Goal: Task Accomplishment & Management: Complete application form

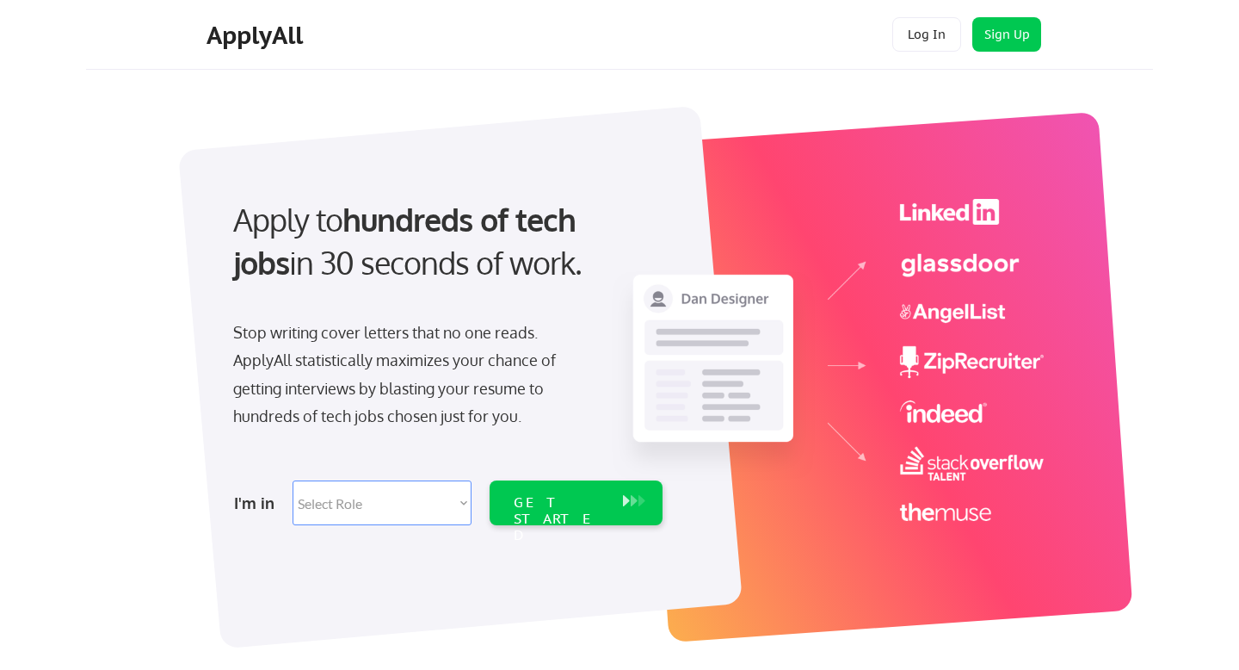
click at [397, 515] on select "Select Role Software Engineering Product Management Customer Success Sales UI/U…" at bounding box center [382, 502] width 179 height 45
select select ""data_science___analytics""
click at [293, 480] on select "Select Role Software Engineering Product Management Customer Success Sales UI/U…" at bounding box center [382, 502] width 179 height 45
select select ""data_science___analytics""
click at [559, 501] on div "GET STARTED" at bounding box center [560, 519] width 92 height 50
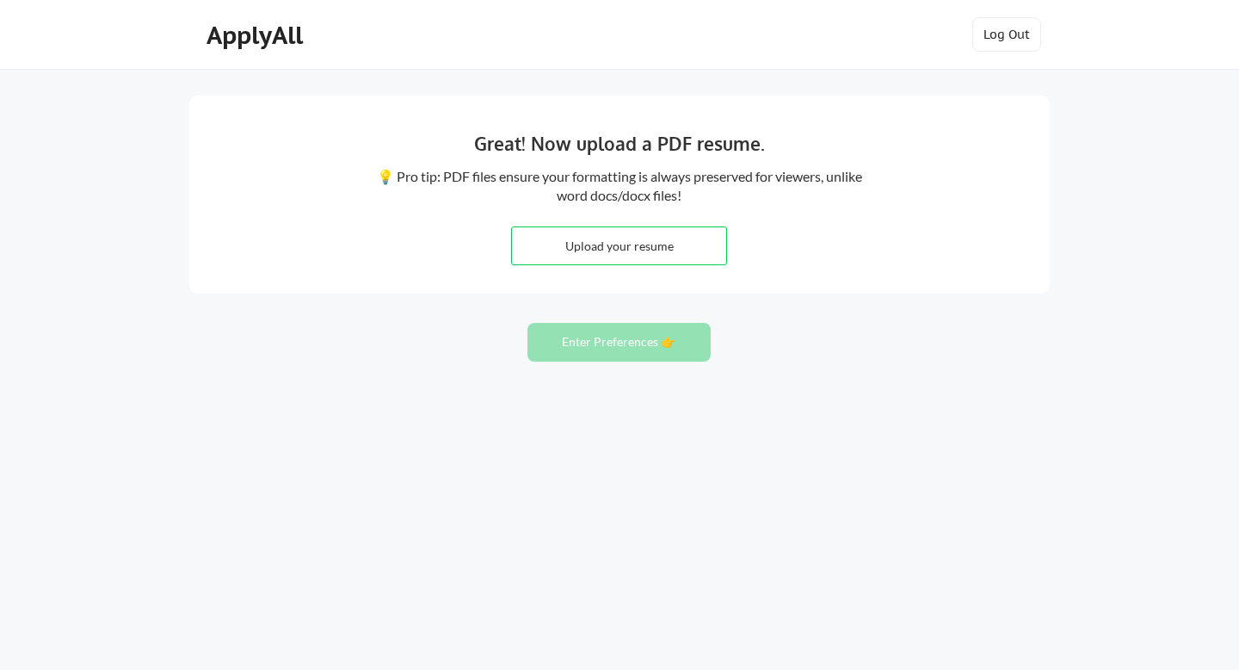
click at [640, 256] on input "file" at bounding box center [619, 245] width 214 height 37
type input "C:\fakepath\Resume_Samarth Pisal.pdf"
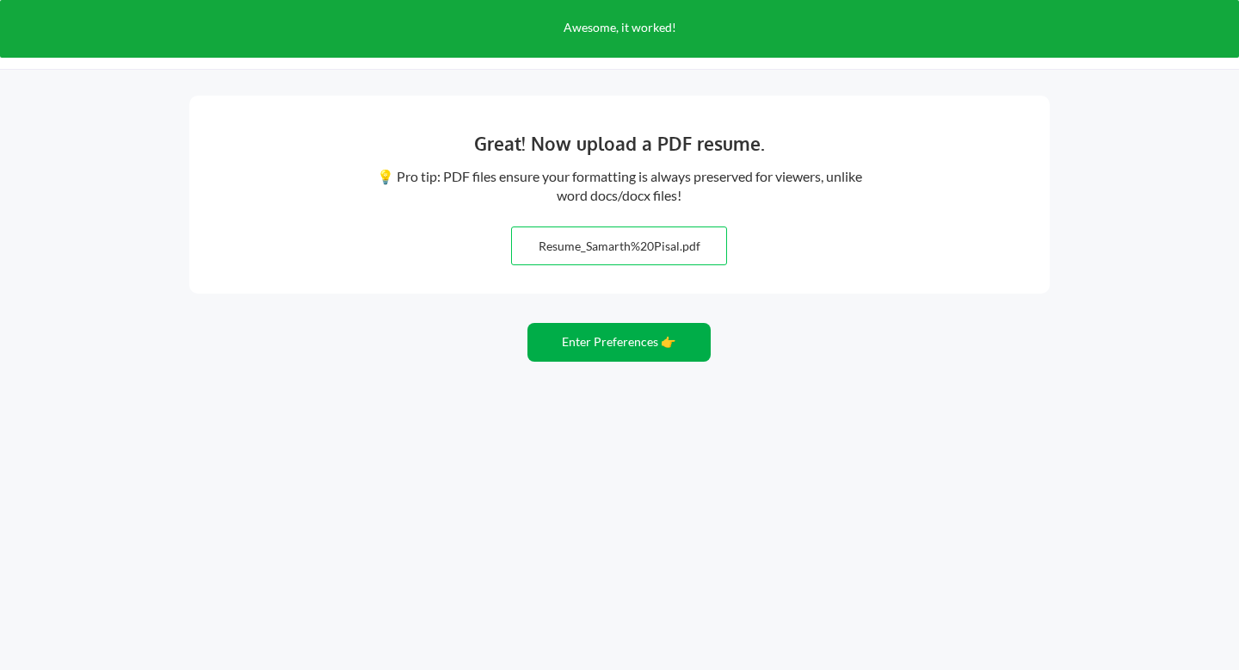
click at [618, 343] on button "Enter Preferences 👉" at bounding box center [619, 342] width 183 height 39
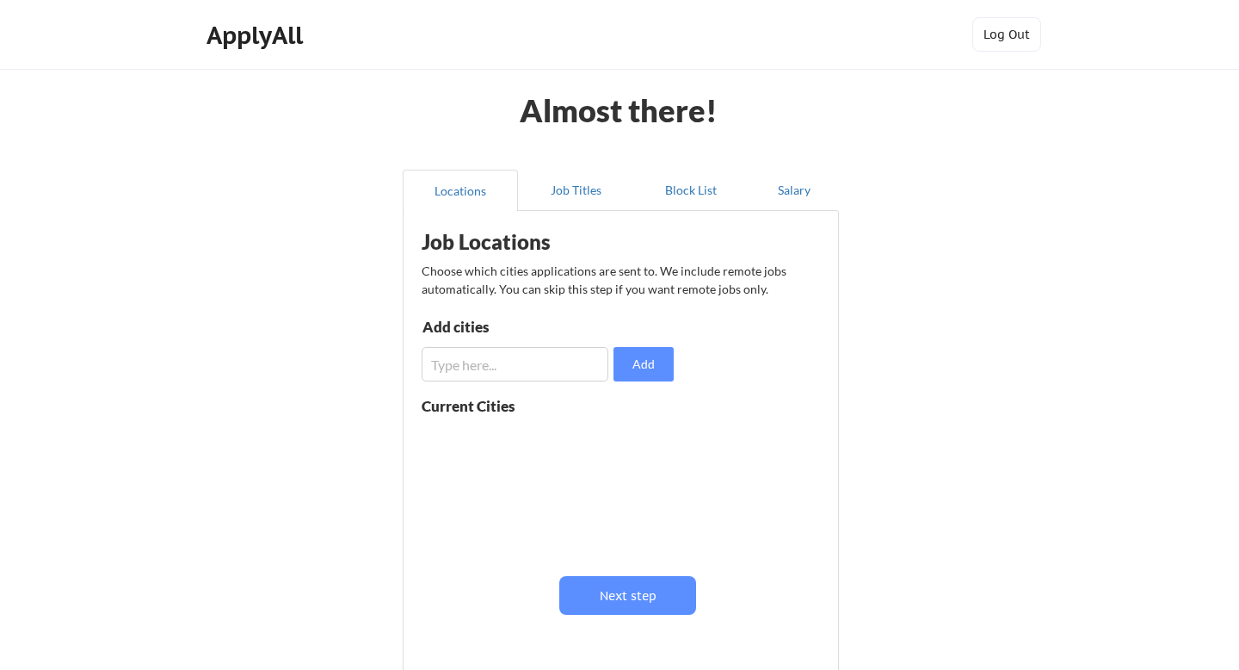
click at [573, 364] on input "input" at bounding box center [515, 364] width 187 height 34
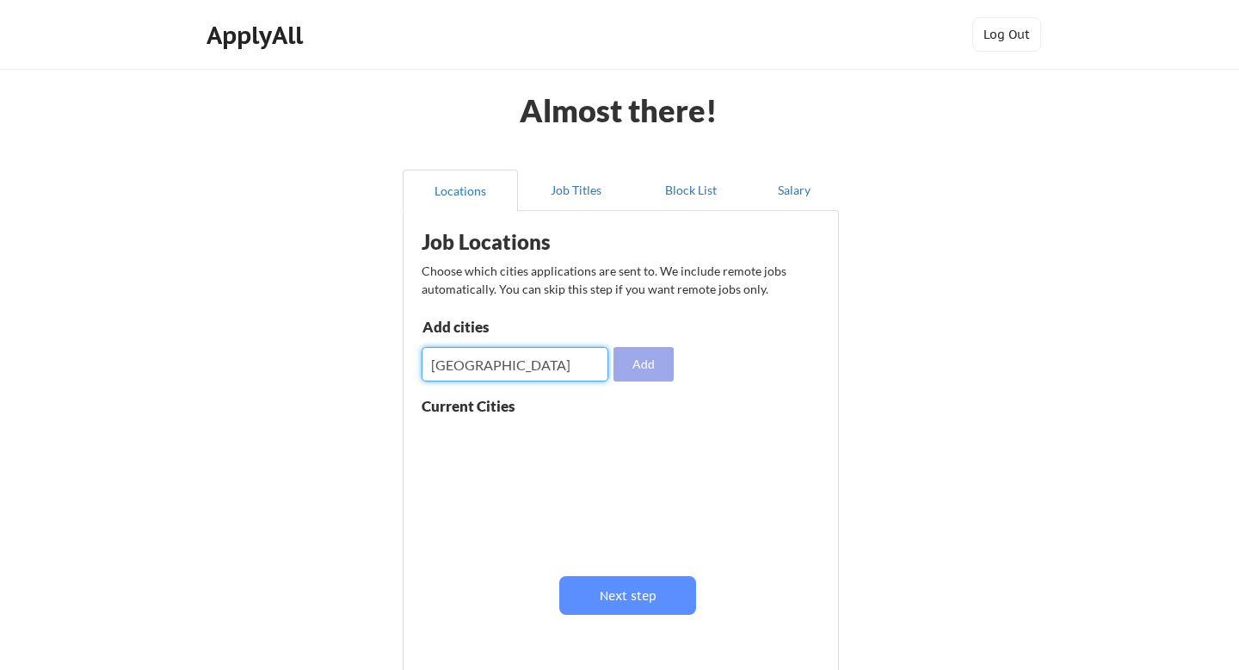
type input "[GEOGRAPHIC_DATA]"
click at [667, 370] on button "Add" at bounding box center [644, 364] width 60 height 34
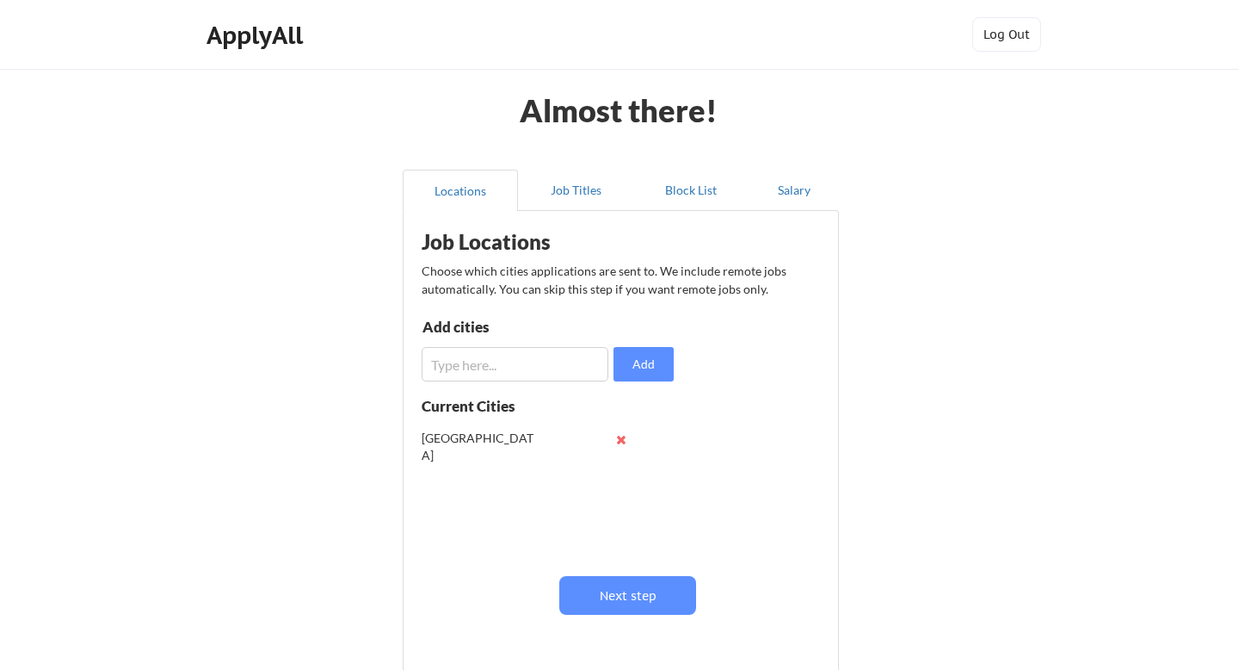
click at [522, 365] on input "input" at bounding box center [515, 364] width 187 height 34
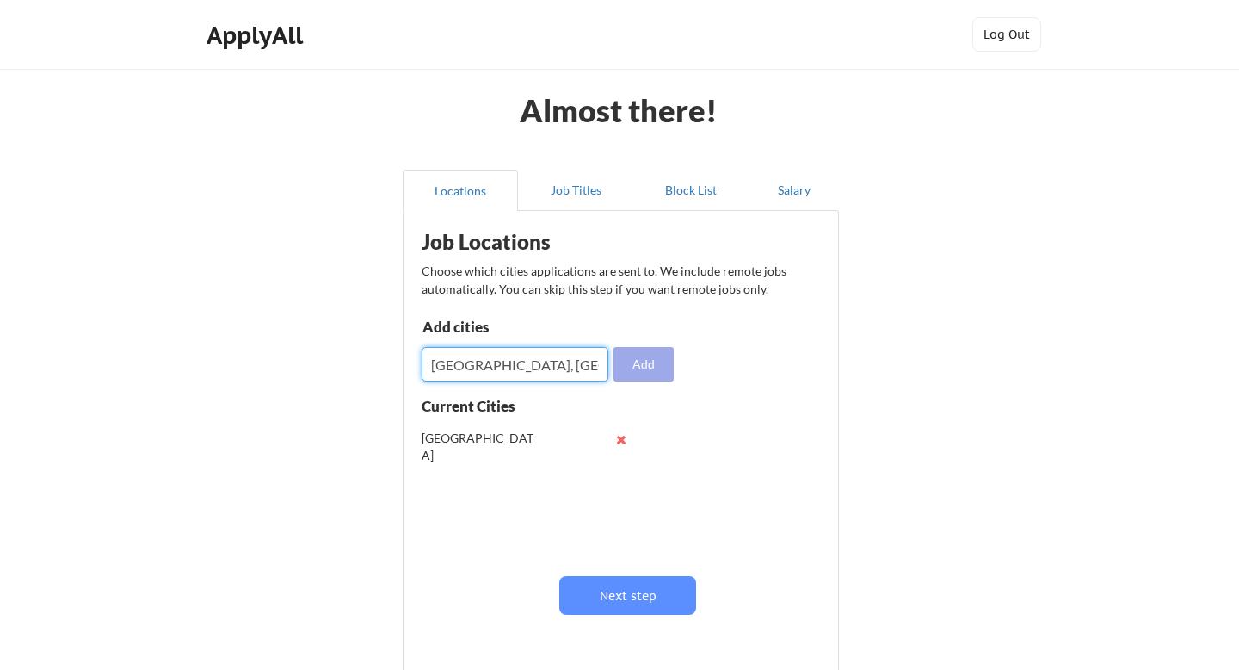
type input "[GEOGRAPHIC_DATA], [GEOGRAPHIC_DATA]"
click at [655, 359] on button "Add" at bounding box center [644, 364] width 60 height 34
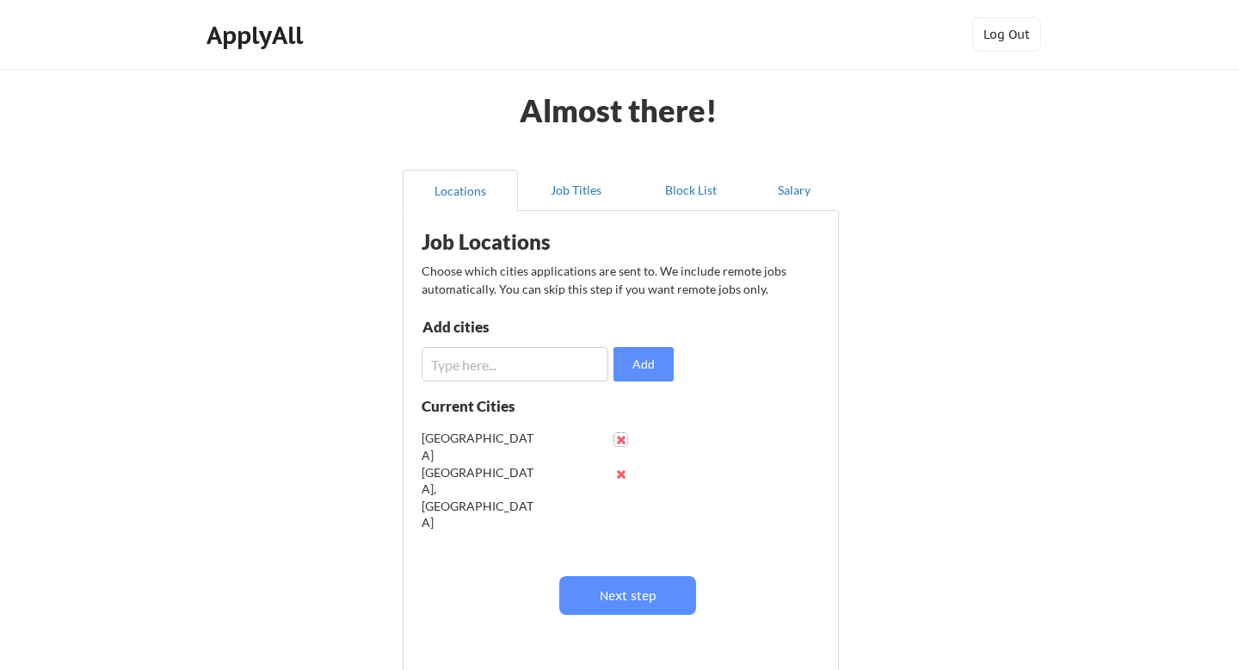
click at [618, 443] on button at bounding box center [621, 439] width 13 height 13
click at [550, 368] on input "input" at bounding box center [515, 364] width 187 height 34
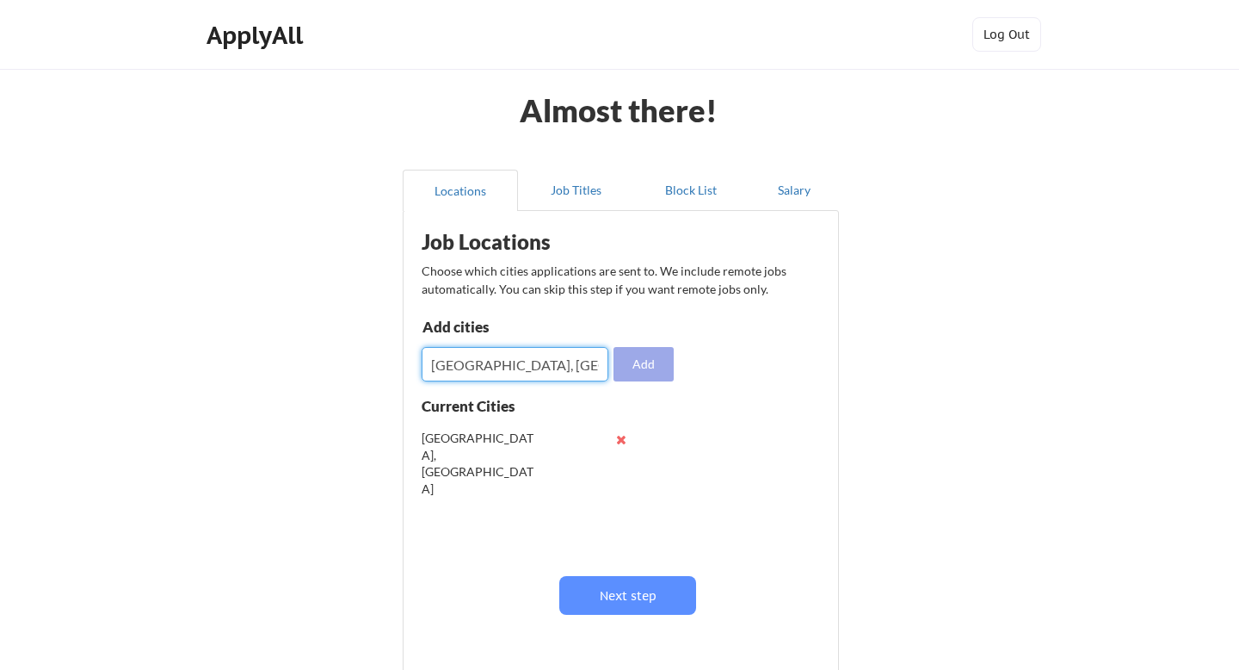
type input "[GEOGRAPHIC_DATA], [GEOGRAPHIC_DATA]"
click at [649, 358] on button "Add" at bounding box center [644, 364] width 60 height 34
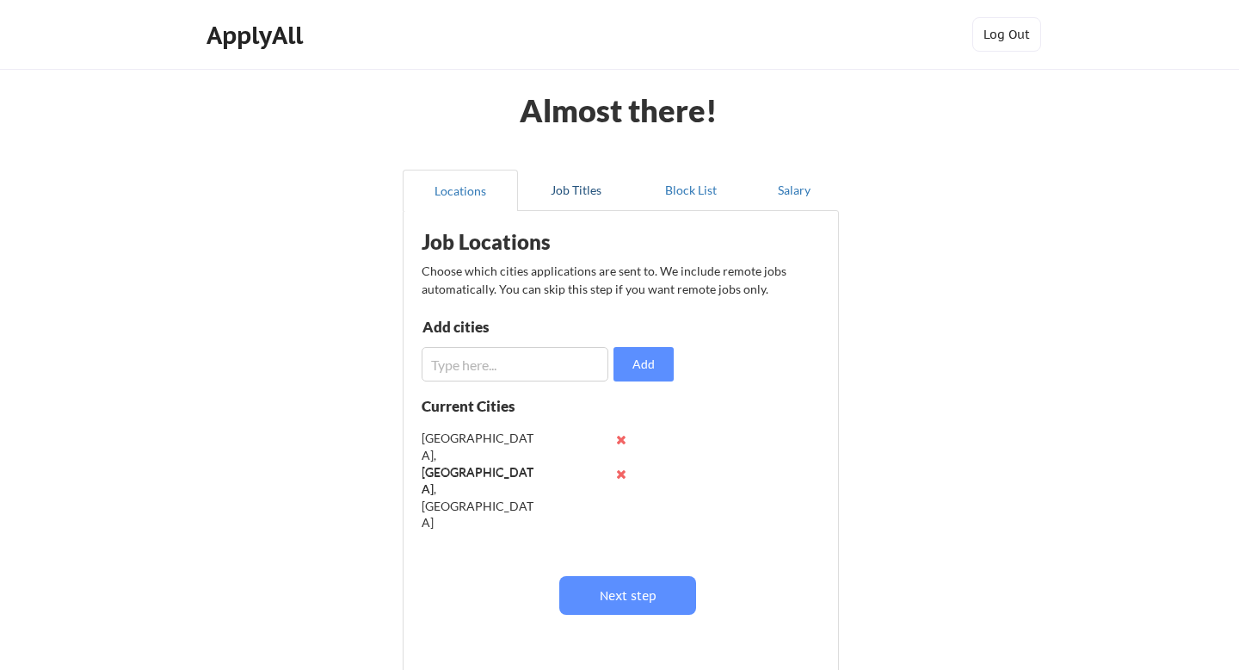
click at [587, 184] on button "Job Titles" at bounding box center [575, 190] width 115 height 41
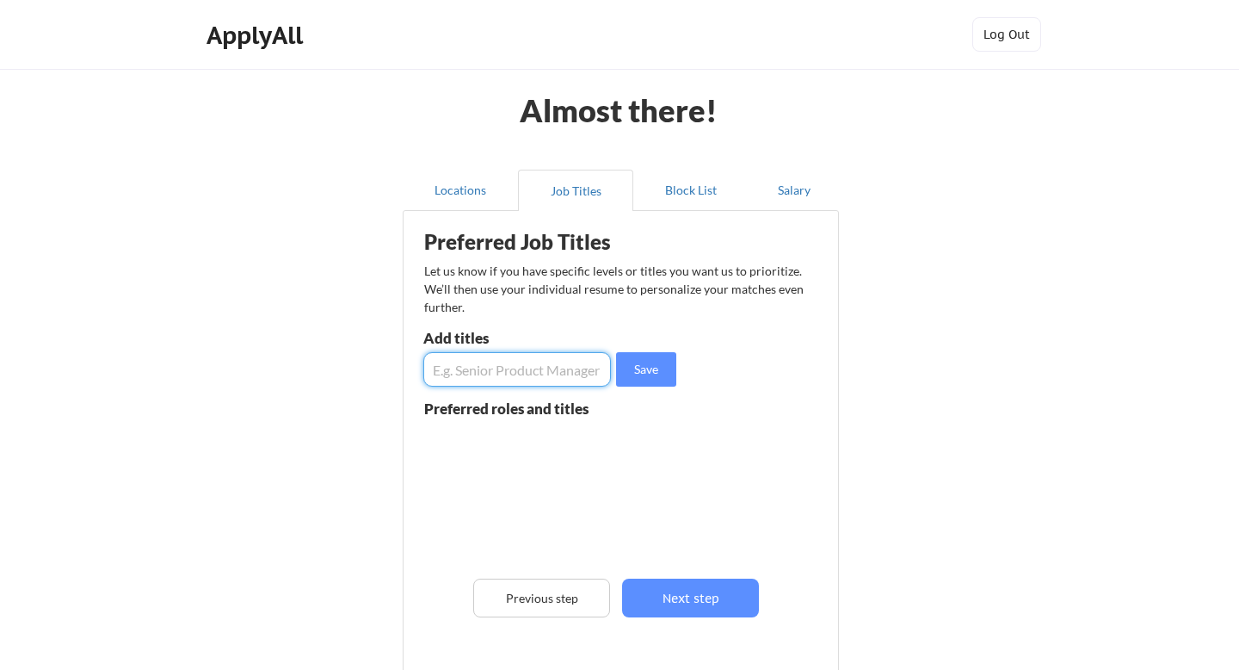
click at [479, 374] on input "input" at bounding box center [517, 369] width 188 height 34
type input "Lead Data Engineer"
click at [644, 374] on button "Save" at bounding box center [646, 369] width 60 height 34
click at [530, 363] on input "input" at bounding box center [517, 369] width 188 height 34
type input "Staff Data Engineer"
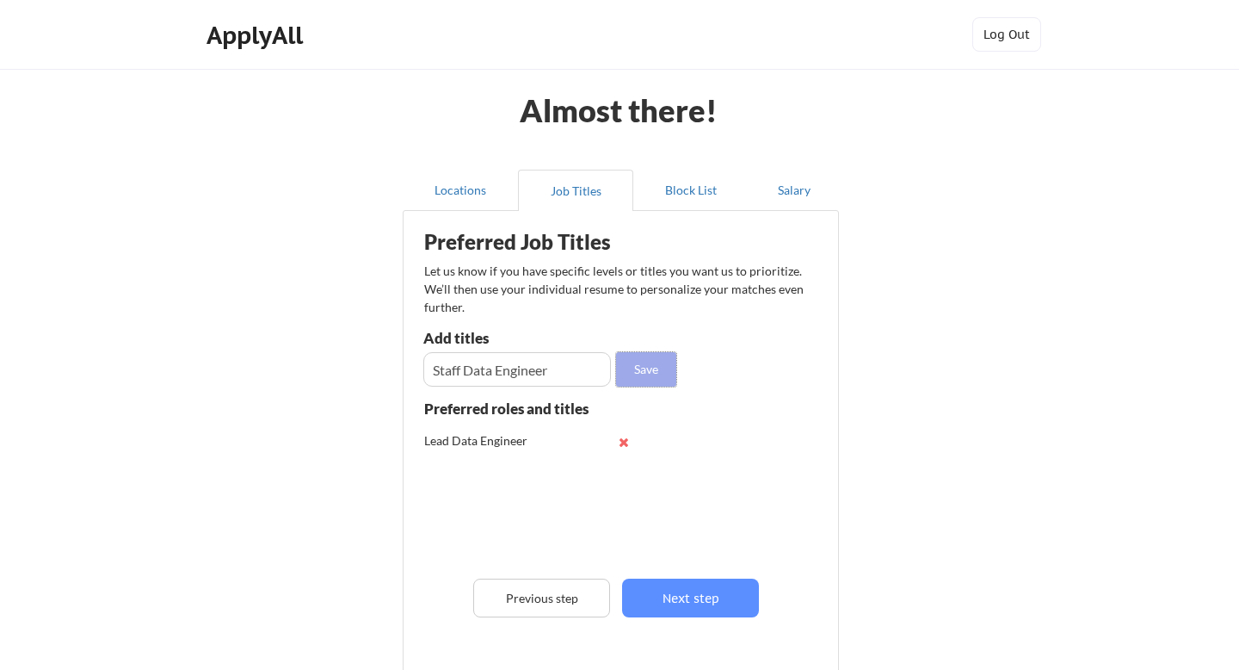
click at [642, 374] on button "Save" at bounding box center [646, 369] width 60 height 34
click at [529, 373] on input "input" at bounding box center [517, 369] width 188 height 34
type input "Senior Data Engineer"
click at [667, 372] on button "Save" at bounding box center [646, 369] width 60 height 34
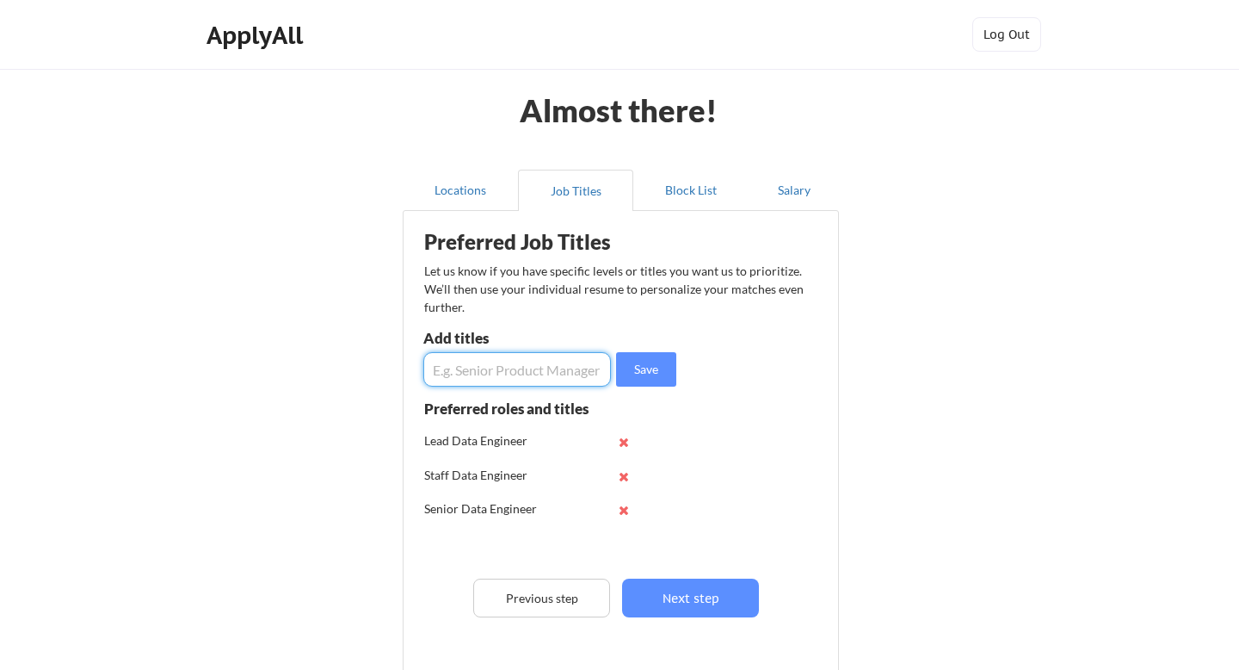
click at [515, 375] on input "input" at bounding box center [517, 369] width 188 height 34
click at [725, 335] on div "Preferred Job Titles Let us know if you have specific levels or titles you want…" at bounding box center [624, 458] width 424 height 479
click at [579, 363] on input "input" at bounding box center [517, 369] width 188 height 34
type input "Solution Architect"
click at [799, 390] on div "Preferred Job Titles Let us know if you have specific levels or titles you want…" at bounding box center [624, 458] width 424 height 479
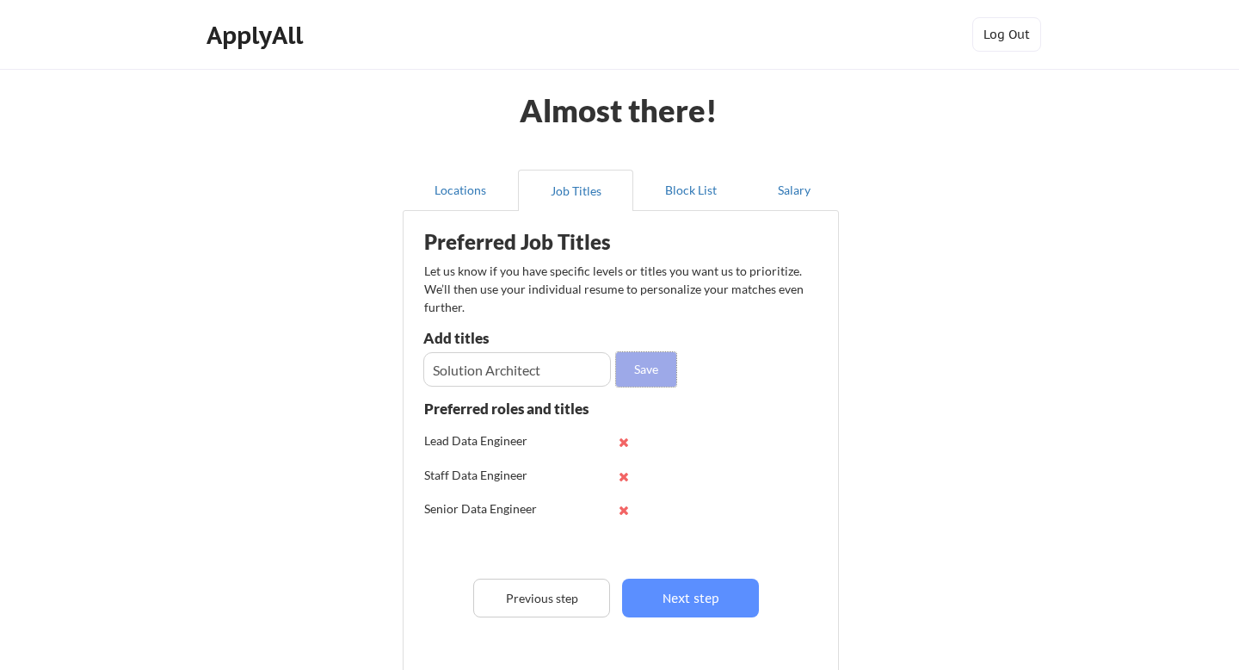
click at [652, 372] on button "Save" at bounding box center [646, 369] width 60 height 34
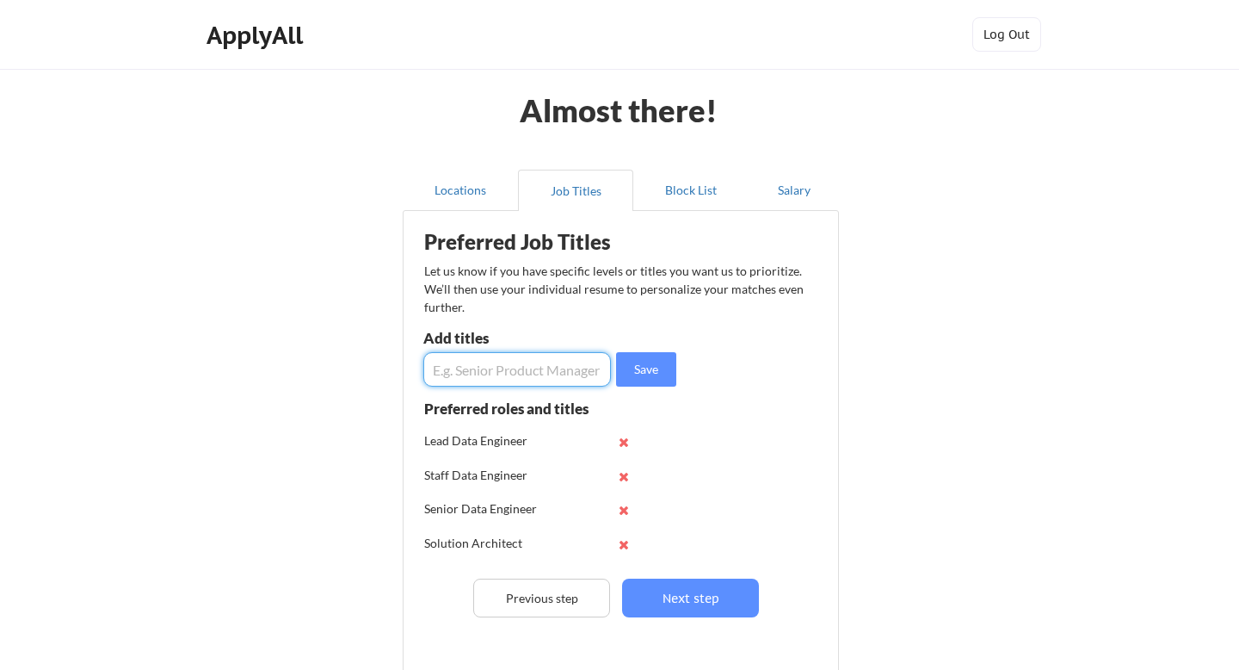
click at [521, 378] on input "input" at bounding box center [517, 369] width 188 height 34
type input "Manager Data Engineering"
click at [651, 374] on button "Save" at bounding box center [646, 369] width 60 height 34
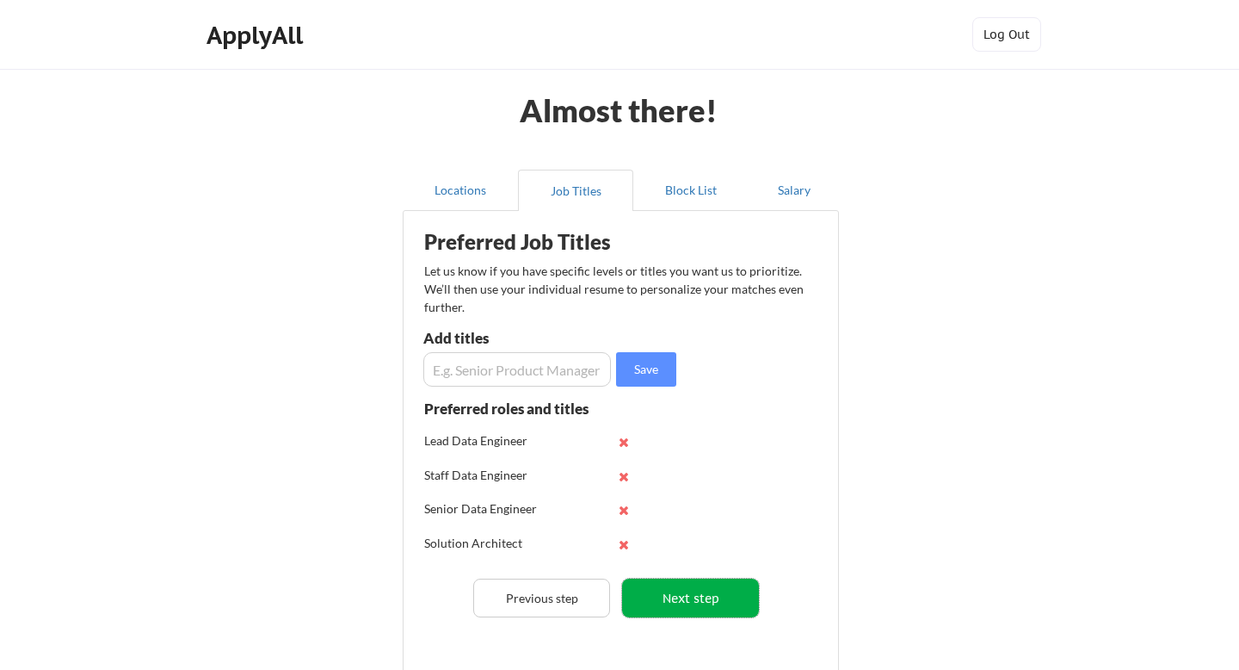
click at [671, 597] on button "Next step" at bounding box center [690, 597] width 137 height 39
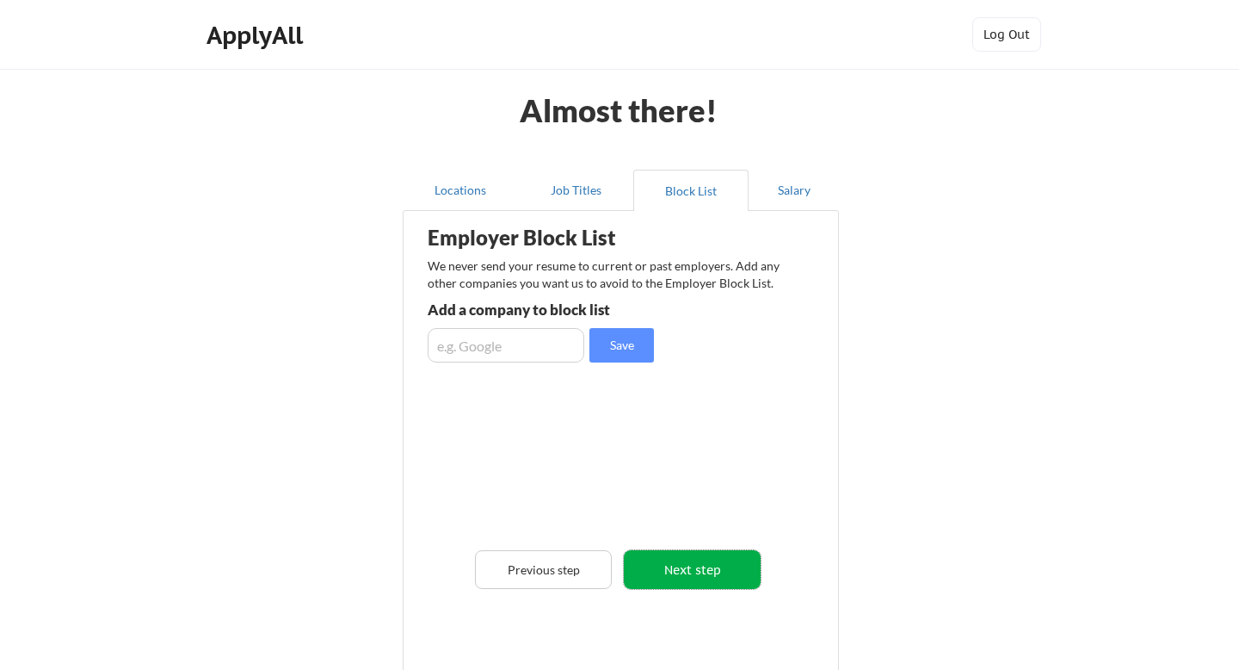
click at [685, 569] on button "Next step" at bounding box center [692, 569] width 137 height 39
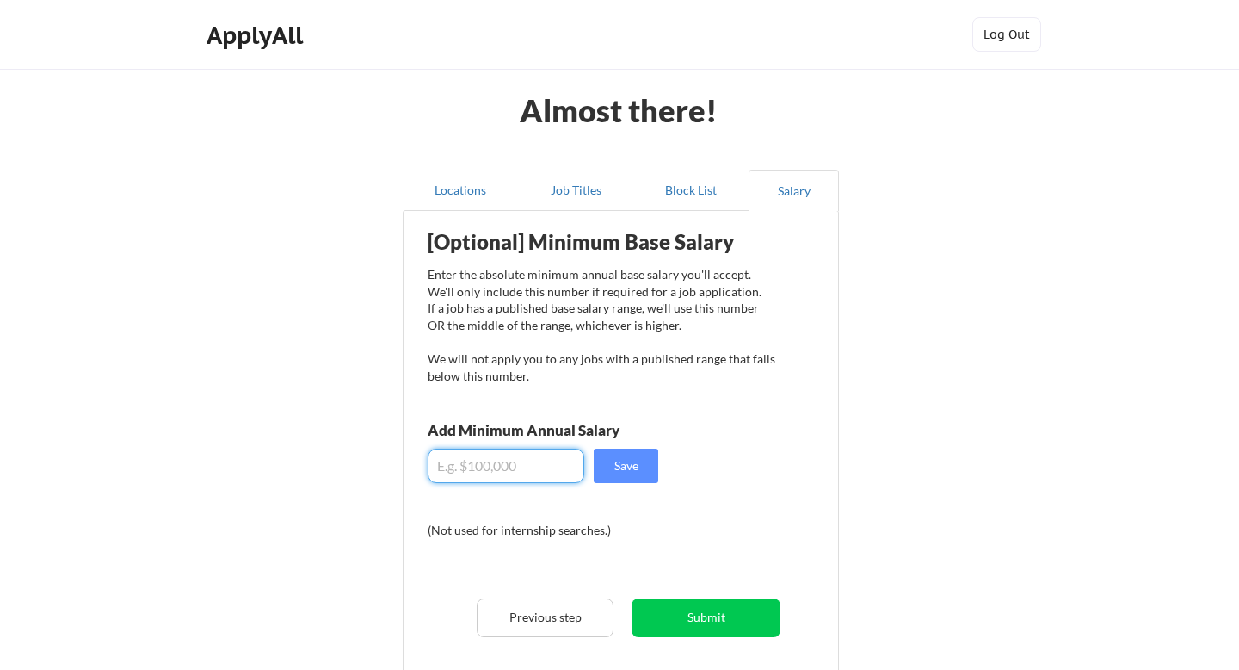
click at [521, 459] on input "input" at bounding box center [506, 465] width 157 height 34
type input "$150,000"
click at [646, 475] on button "Save" at bounding box center [626, 465] width 65 height 34
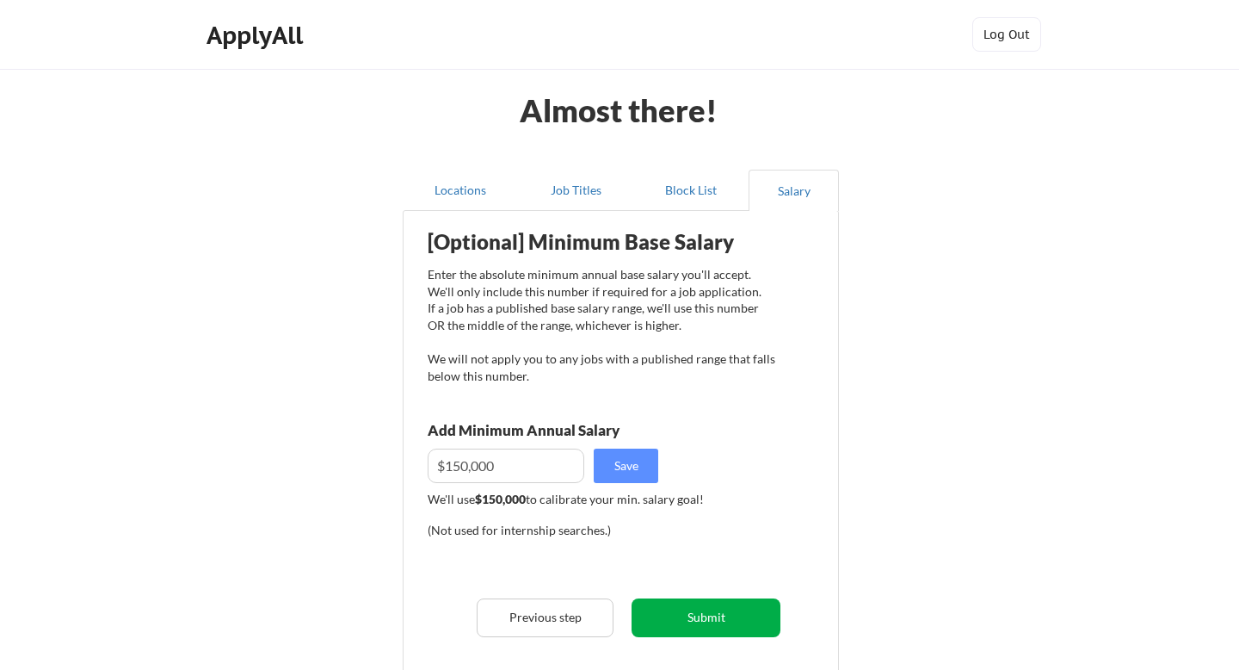
click at [697, 627] on button "Submit" at bounding box center [706, 617] width 149 height 39
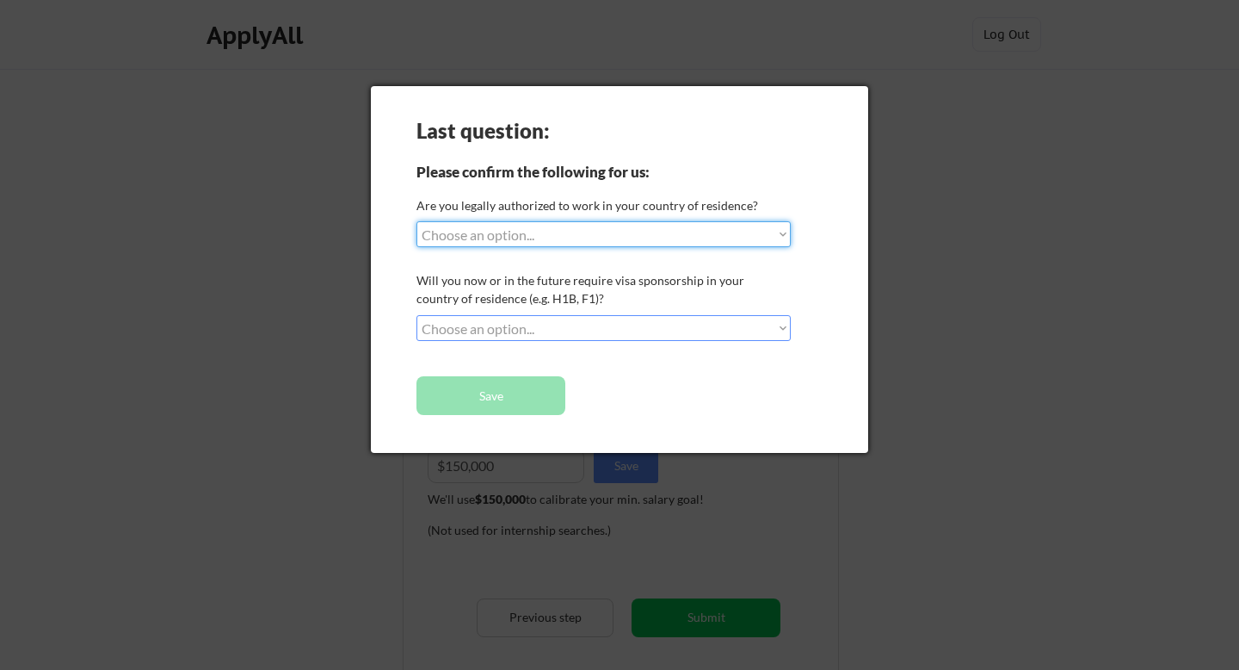
click at [658, 241] on select "Choose an option... Yes, I am a [DEMOGRAPHIC_DATA] Citizen Yes, I am a [DEMOGRA…" at bounding box center [604, 234] width 374 height 26
click at [417, 221] on select "Choose an option... Yes, I am a [DEMOGRAPHIC_DATA] Citizen Yes, I am a [DEMOGRA…" at bounding box center [604, 234] width 374 height 26
click at [630, 236] on select "Choose an option... Yes, I am a [DEMOGRAPHIC_DATA] Citizen Yes, I am a [DEMOGRA…" at bounding box center [604, 234] width 374 height 26
select select ""yes__i_am_here_on_a_visa__h1b__opt__etc__""
click at [417, 221] on select "Choose an option... Yes, I am a [DEMOGRAPHIC_DATA] Citizen Yes, I am a [DEMOGRA…" at bounding box center [604, 234] width 374 height 26
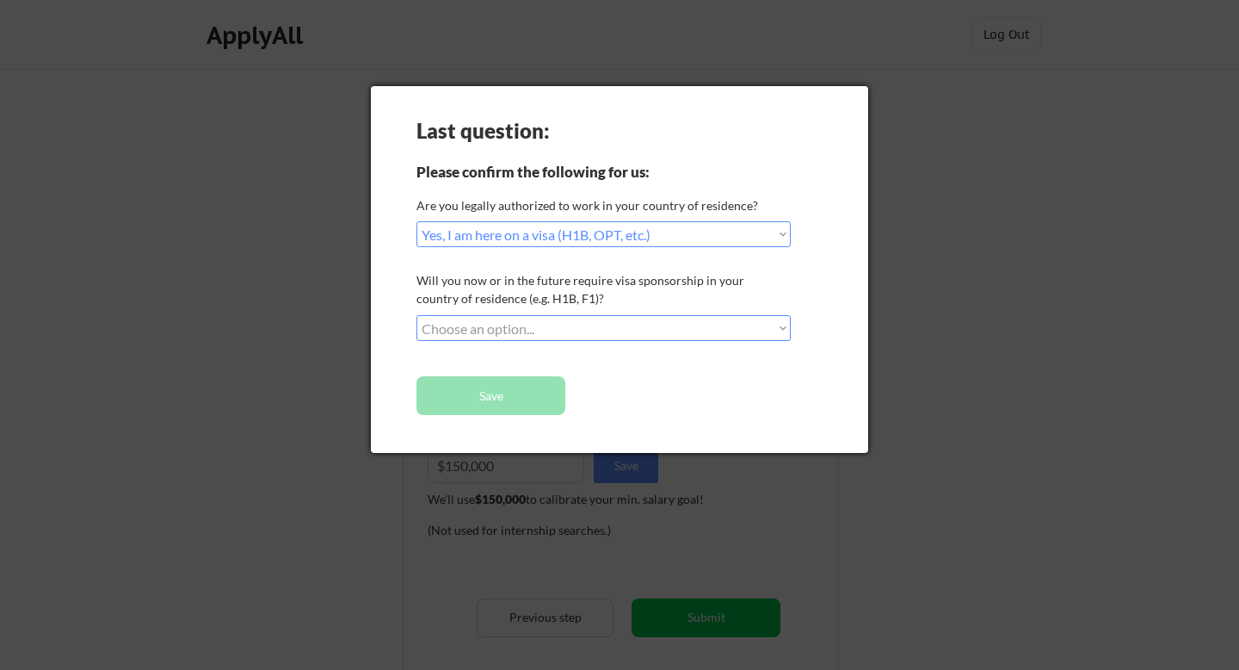
click at [616, 328] on select "Choose an option... No, I will not need sponsorship Yes, I will need sponsorship" at bounding box center [604, 328] width 374 height 26
select select ""yes__i_will_need_sponsorship""
click at [417, 315] on select "Choose an option... No, I will not need sponsorship Yes, I will need sponsorship" at bounding box center [604, 328] width 374 height 26
click at [541, 392] on button "Save" at bounding box center [491, 395] width 149 height 39
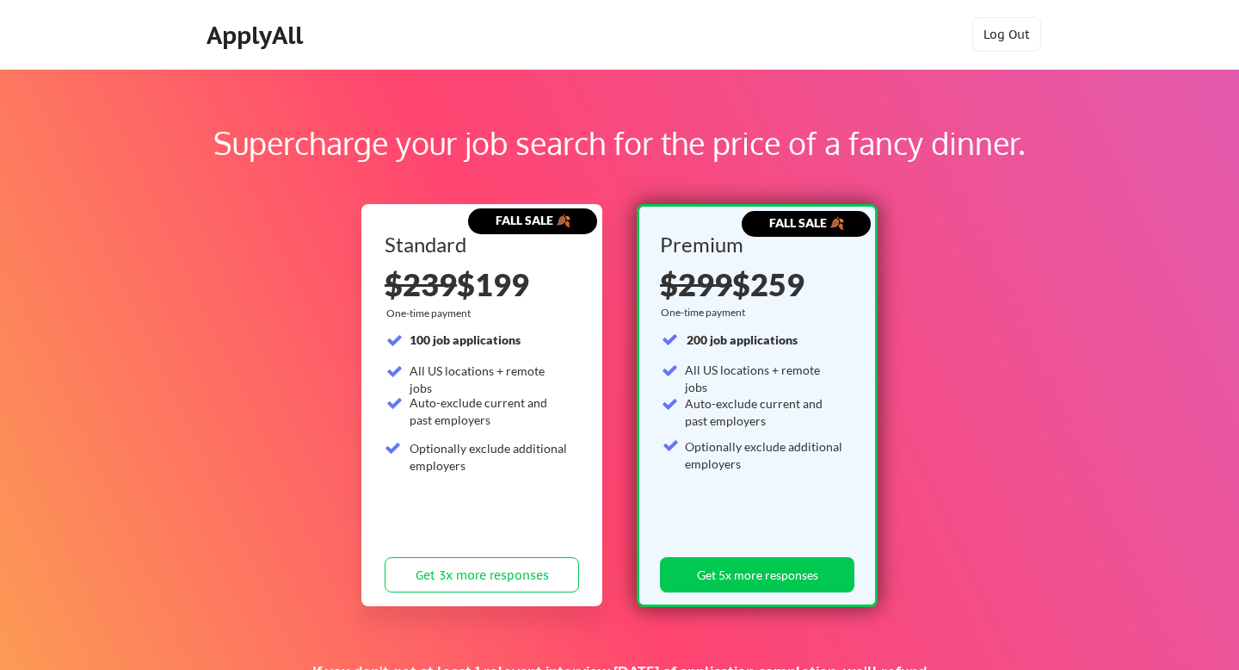
click at [281, 43] on div "ApplyAll" at bounding box center [258, 35] width 102 height 29
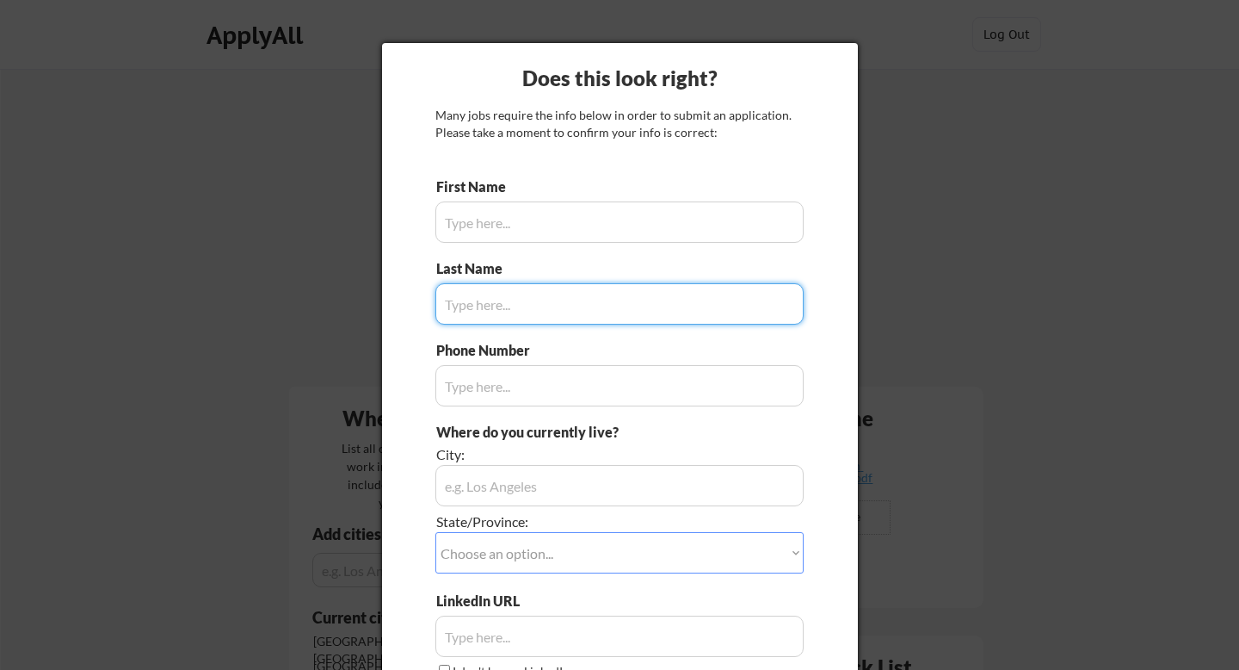
click at [494, 207] on input "input" at bounding box center [620, 221] width 368 height 41
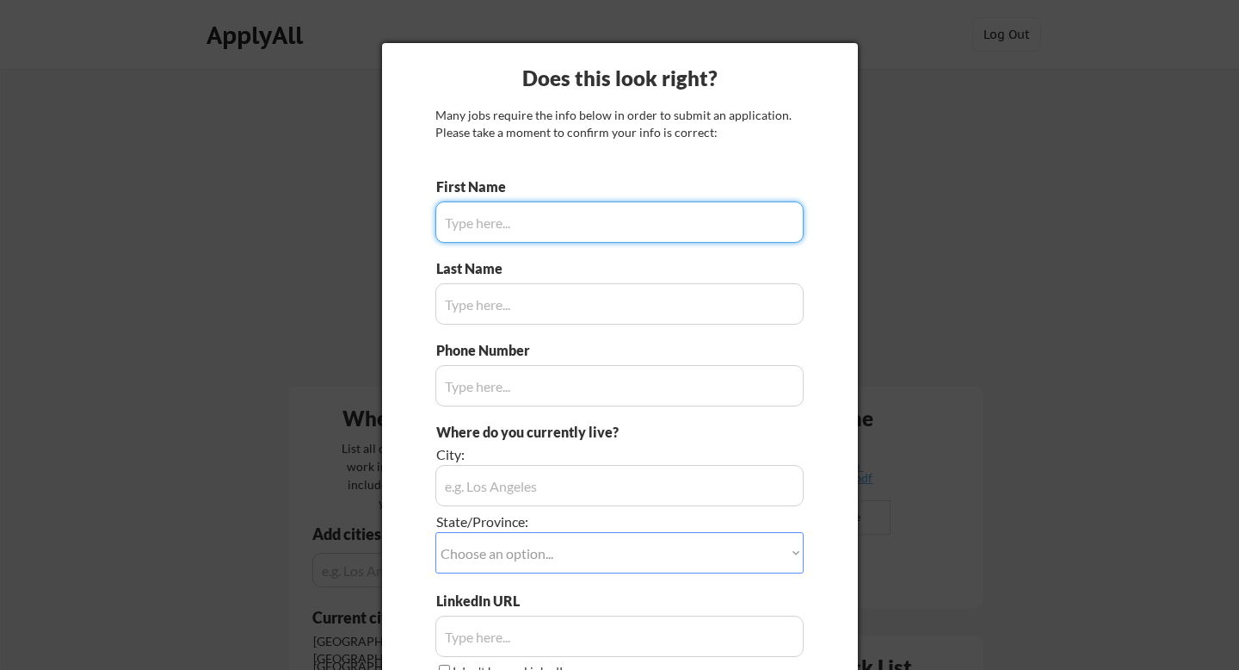
click at [490, 233] on input "input" at bounding box center [620, 221] width 368 height 41
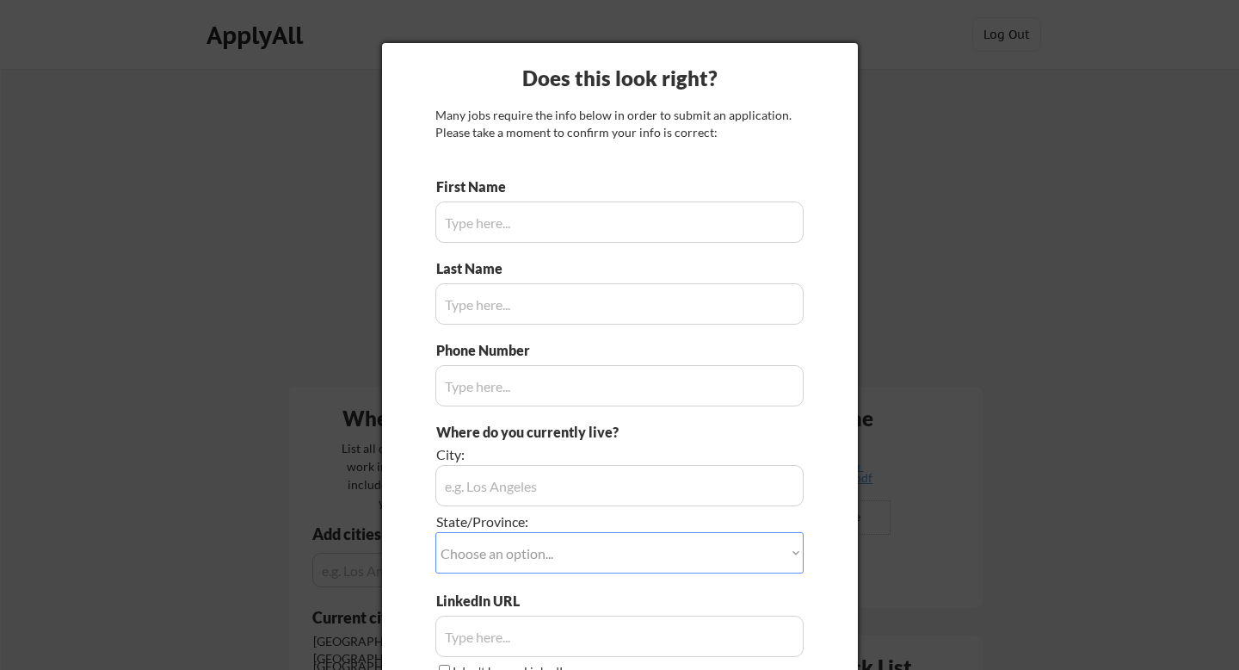
click at [1028, 148] on div at bounding box center [619, 335] width 1239 height 670
click at [529, 213] on input "input" at bounding box center [620, 221] width 368 height 41
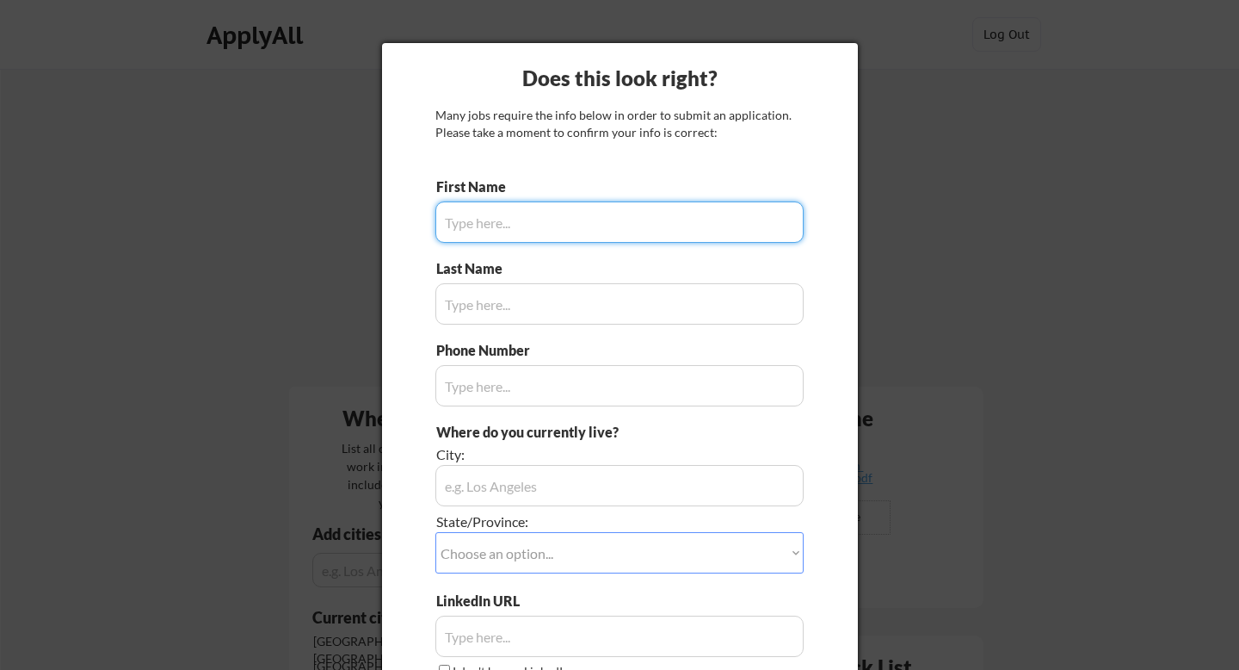
click at [529, 213] on input "input" at bounding box center [620, 221] width 368 height 41
type input "[PERSON_NAME]"
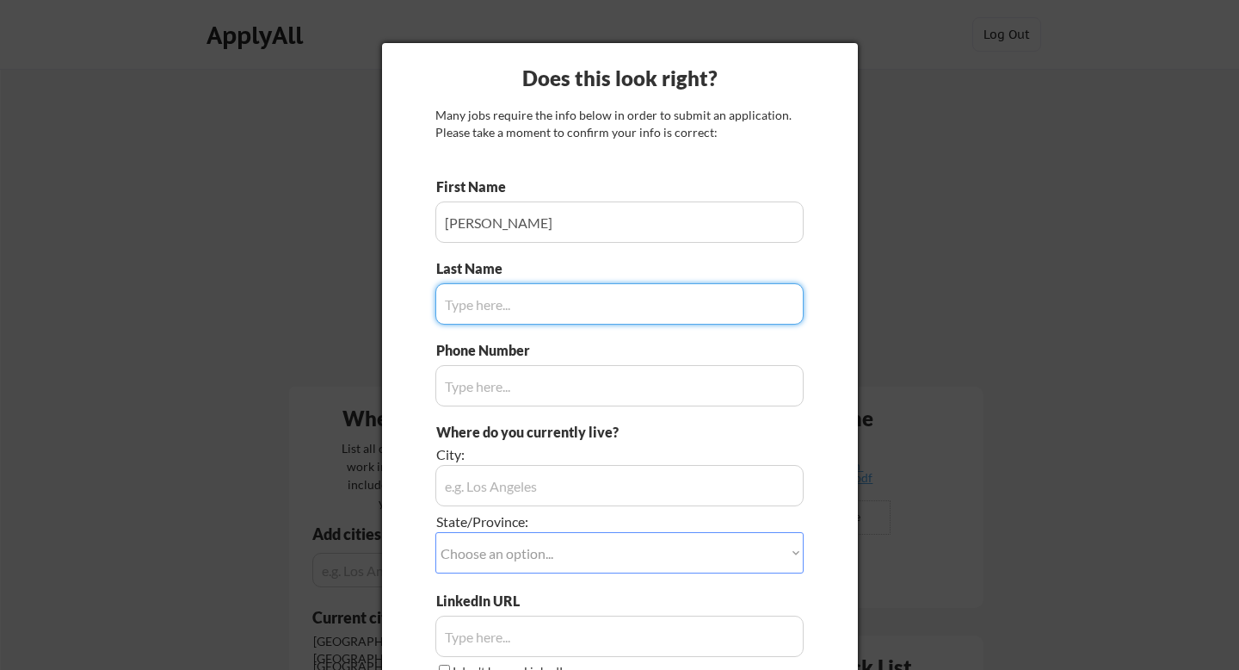
click at [513, 306] on input "input" at bounding box center [620, 303] width 368 height 41
type input "[GEOGRAPHIC_DATA];"
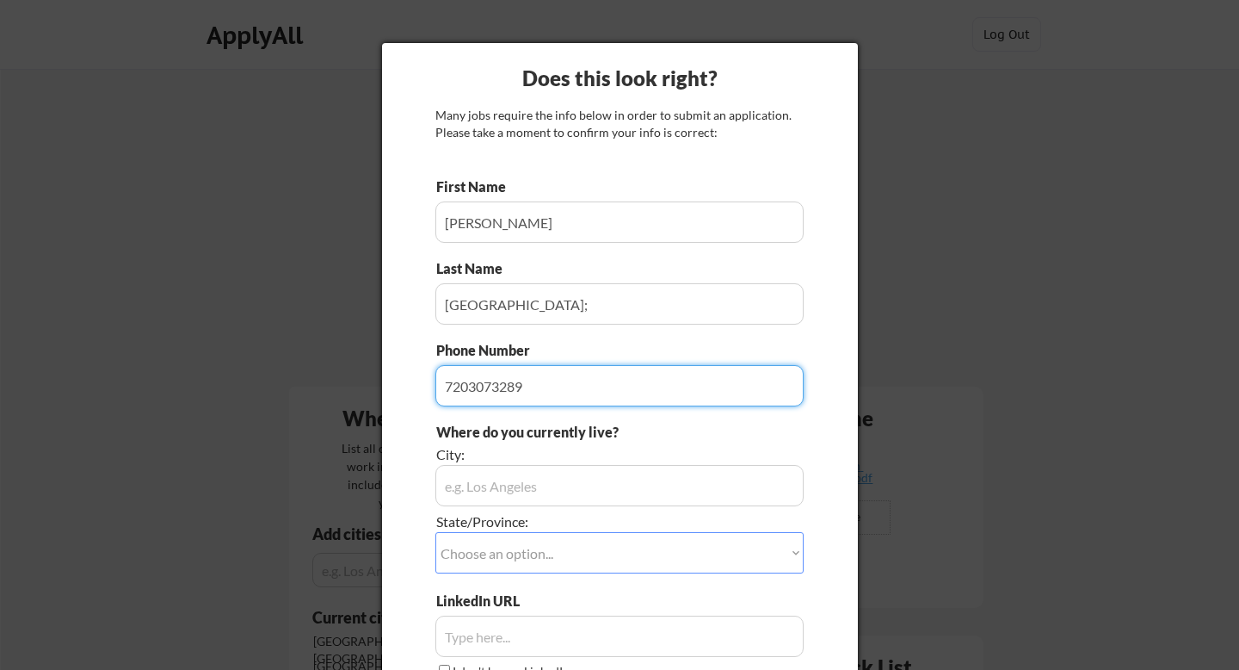
type input "7203073289"
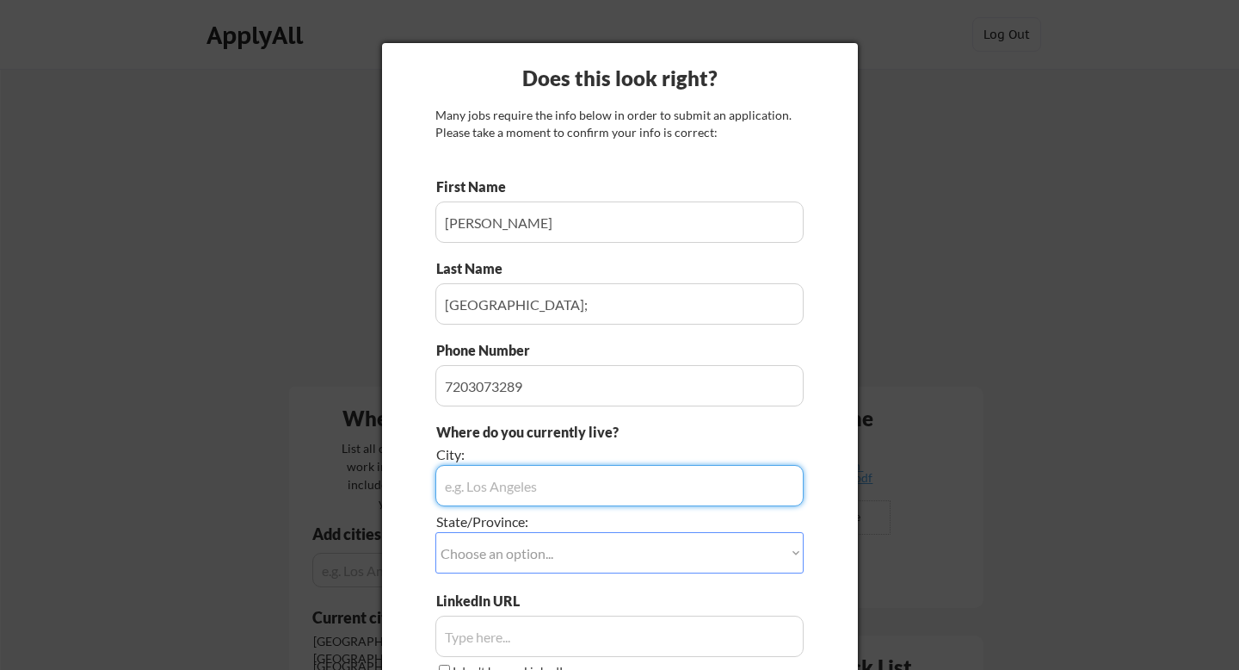
click at [519, 479] on input "input" at bounding box center [620, 485] width 368 height 41
type input "[PERSON_NAME] Station"
click at [505, 552] on select "Choose an option... Other/Not Applicable [US_STATE] [US_STATE] [GEOGRAPHIC_DATA…" at bounding box center [620, 552] width 368 height 41
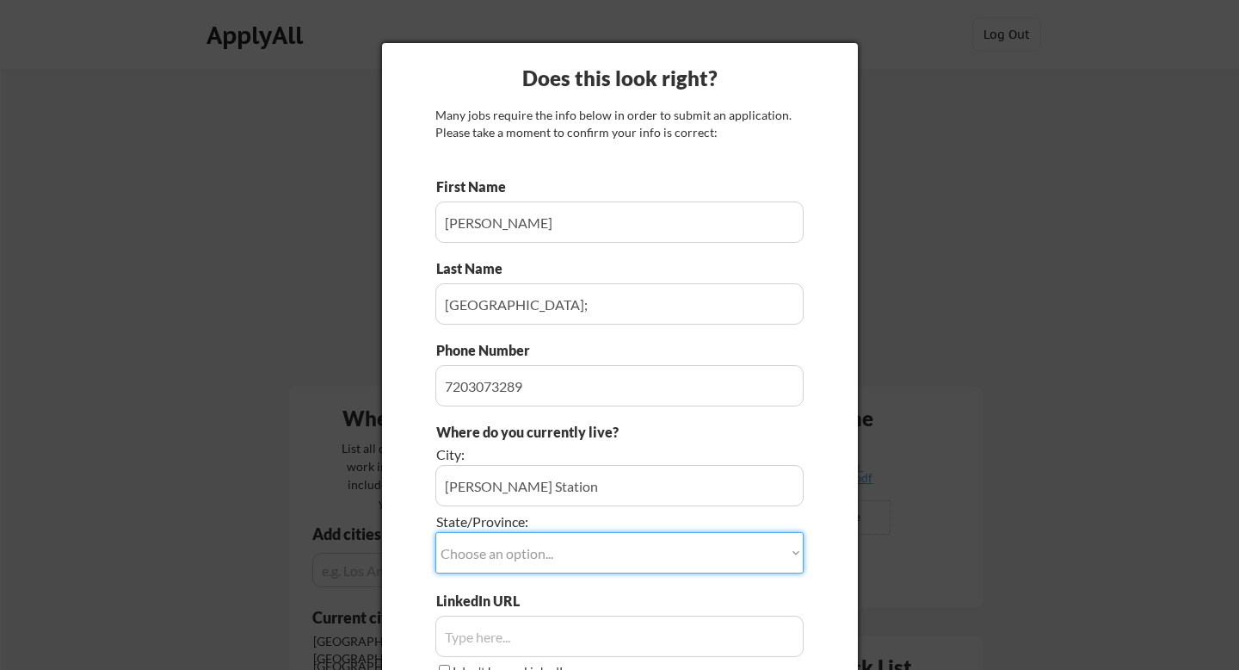
select select ""[US_STATE]""
click at [436, 532] on select "Choose an option... Other/Not Applicable [US_STATE] [US_STATE] [GEOGRAPHIC_DATA…" at bounding box center [620, 552] width 368 height 41
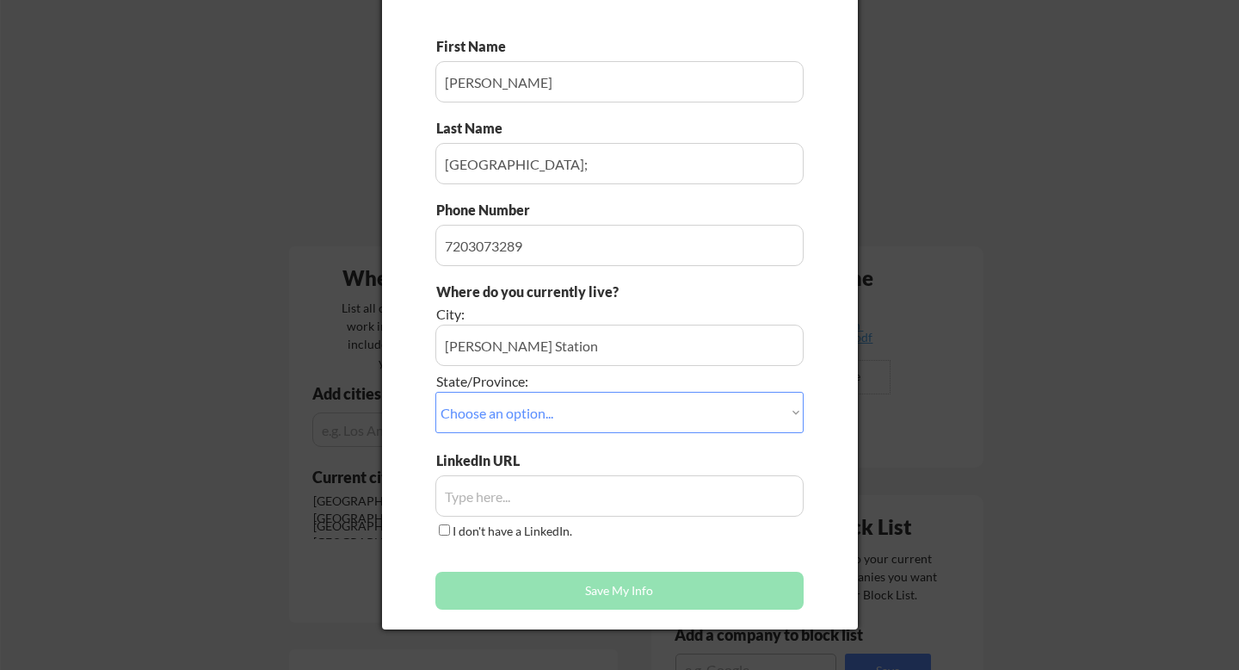
scroll to position [146, 0]
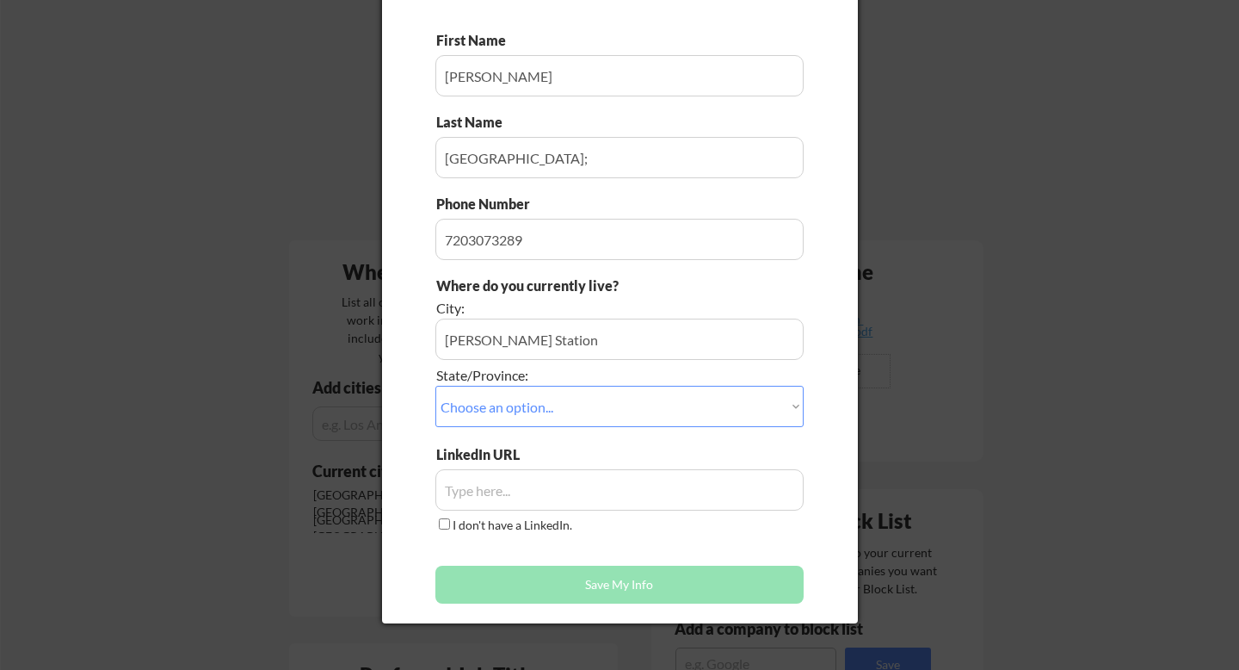
click at [513, 501] on input "input" at bounding box center [620, 489] width 368 height 41
paste input "Architecture Interview: sql modeling ("
type input "Architecture Interview: sql modeling ("
click at [527, 500] on input "input" at bounding box center [620, 489] width 368 height 41
paste input "[URL][DOMAIN_NAME][PERSON_NAME]"
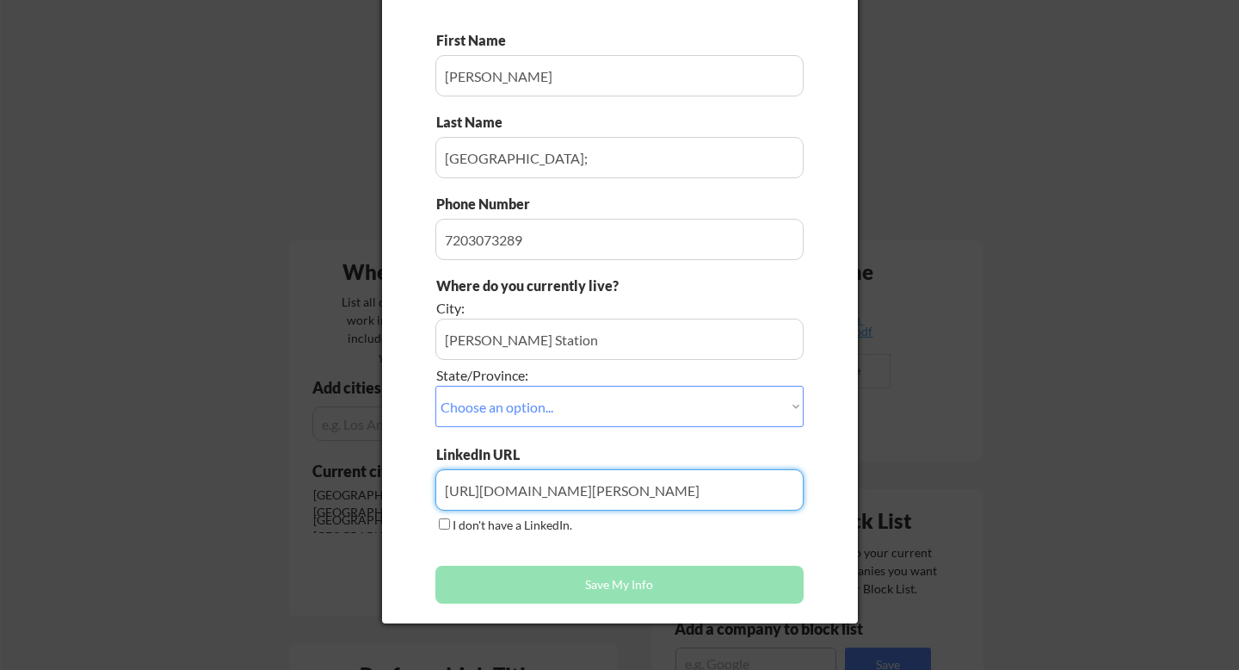
type input "[URL][DOMAIN_NAME][PERSON_NAME]"
click at [609, 548] on div "First Name Last Name Phone Number Where do you currently live? City: State/Prov…" at bounding box center [620, 321] width 368 height 581
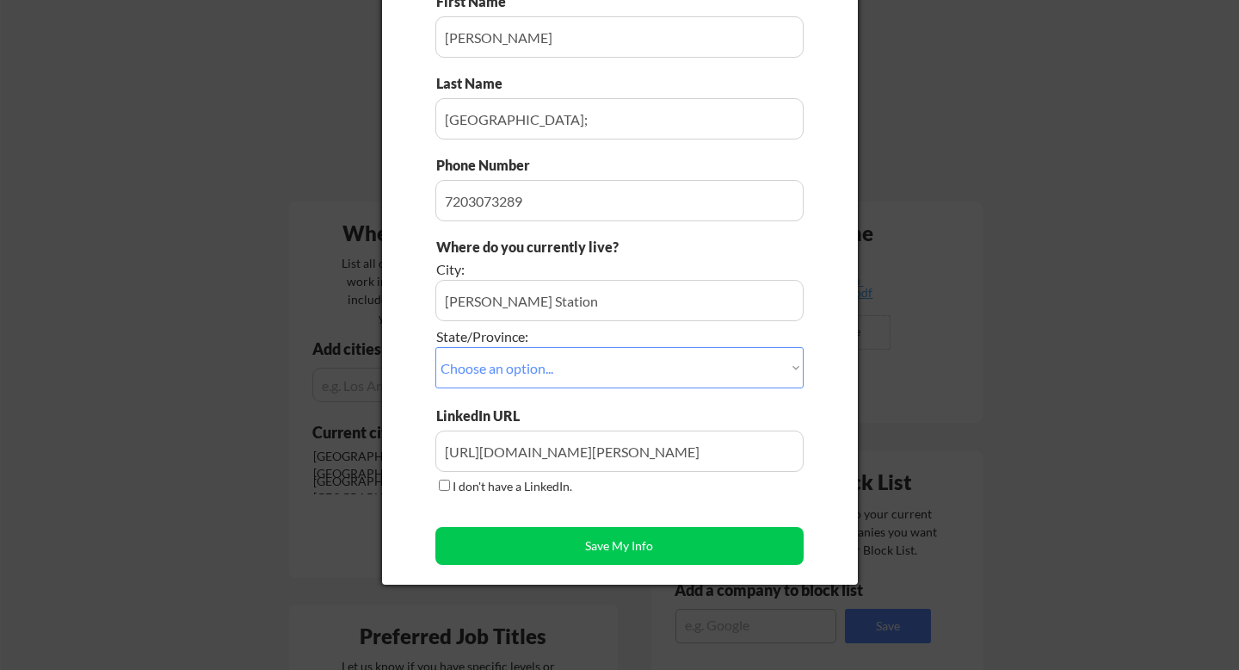
scroll to position [192, 0]
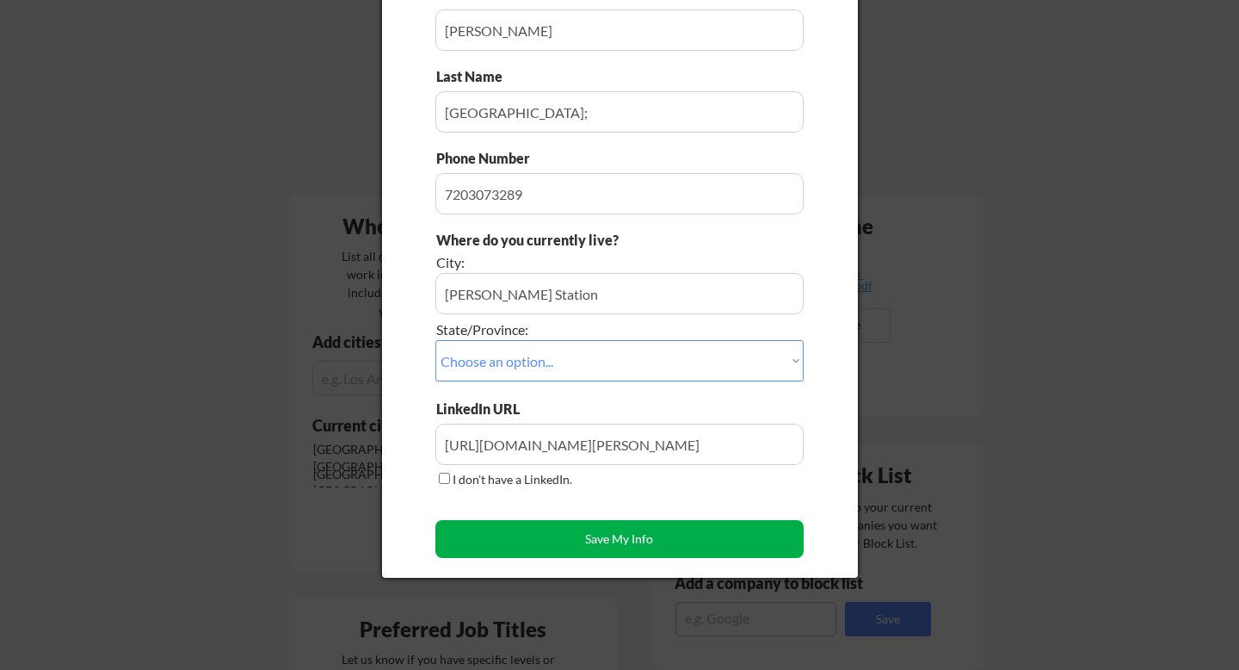
click at [611, 532] on button "Save My Info" at bounding box center [620, 539] width 368 height 38
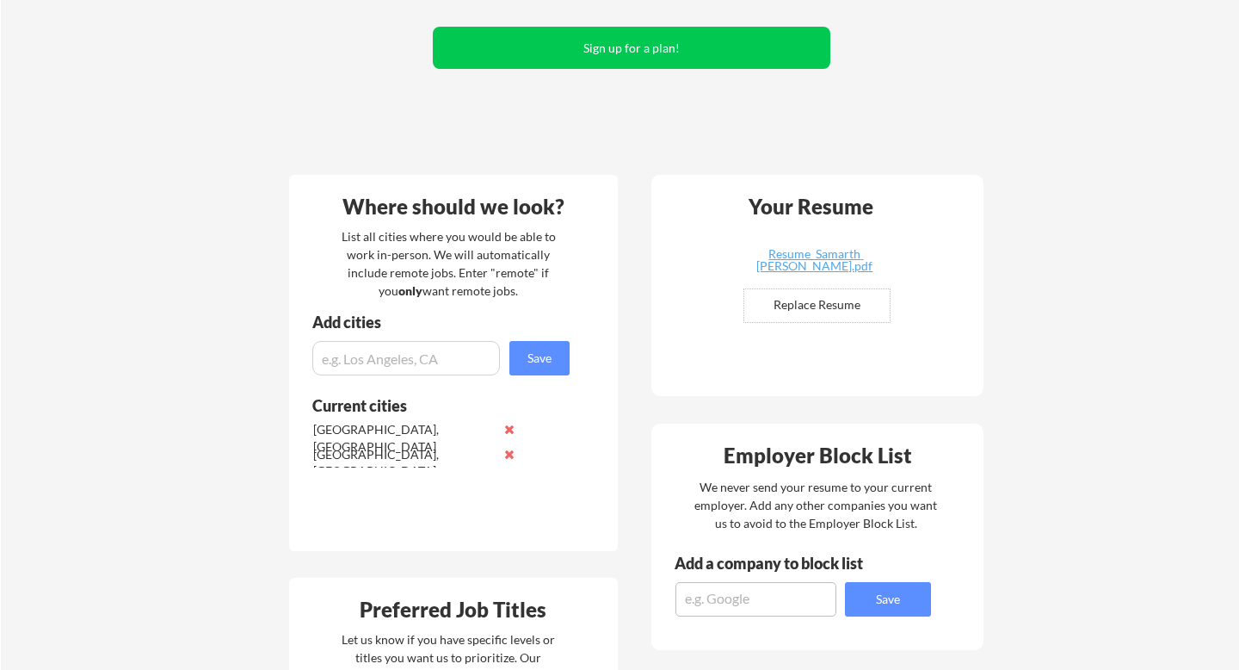
scroll to position [57, 0]
